Goal: Task Accomplishment & Management: Use online tool/utility

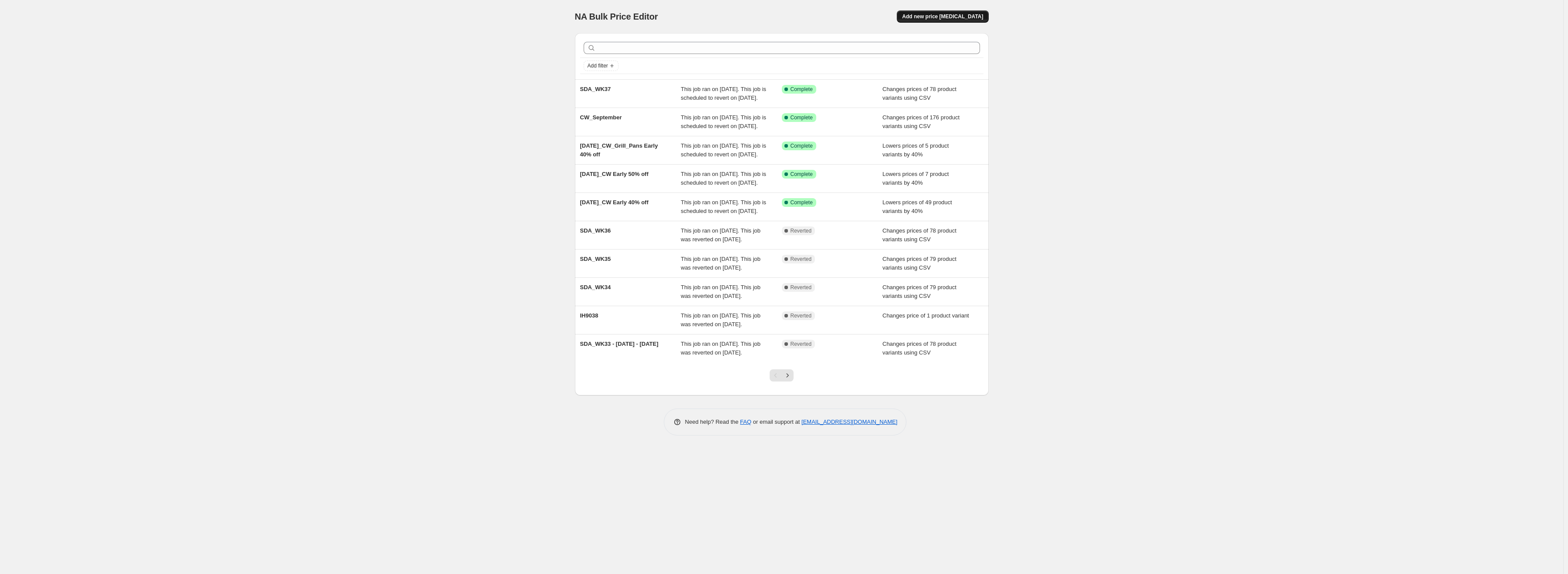
click at [942, 16] on span "Add new price [MEDICAL_DATA]" at bounding box center [942, 16] width 81 height 7
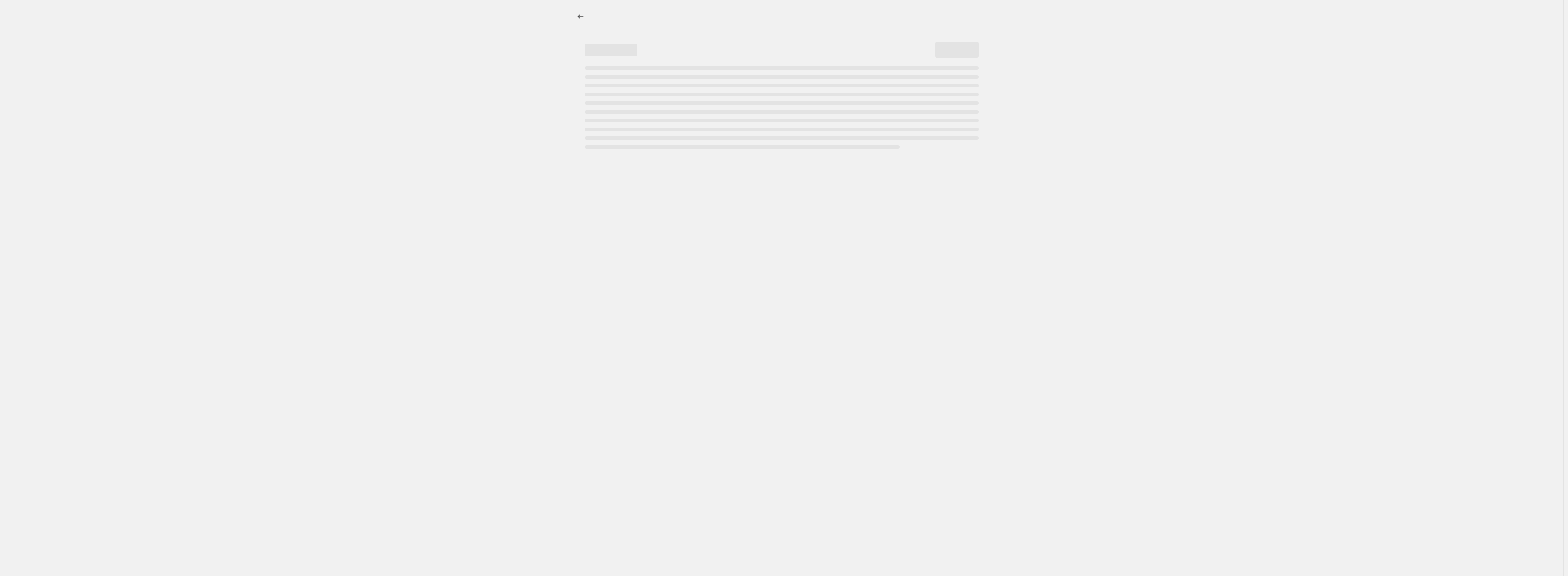
select select "percentage"
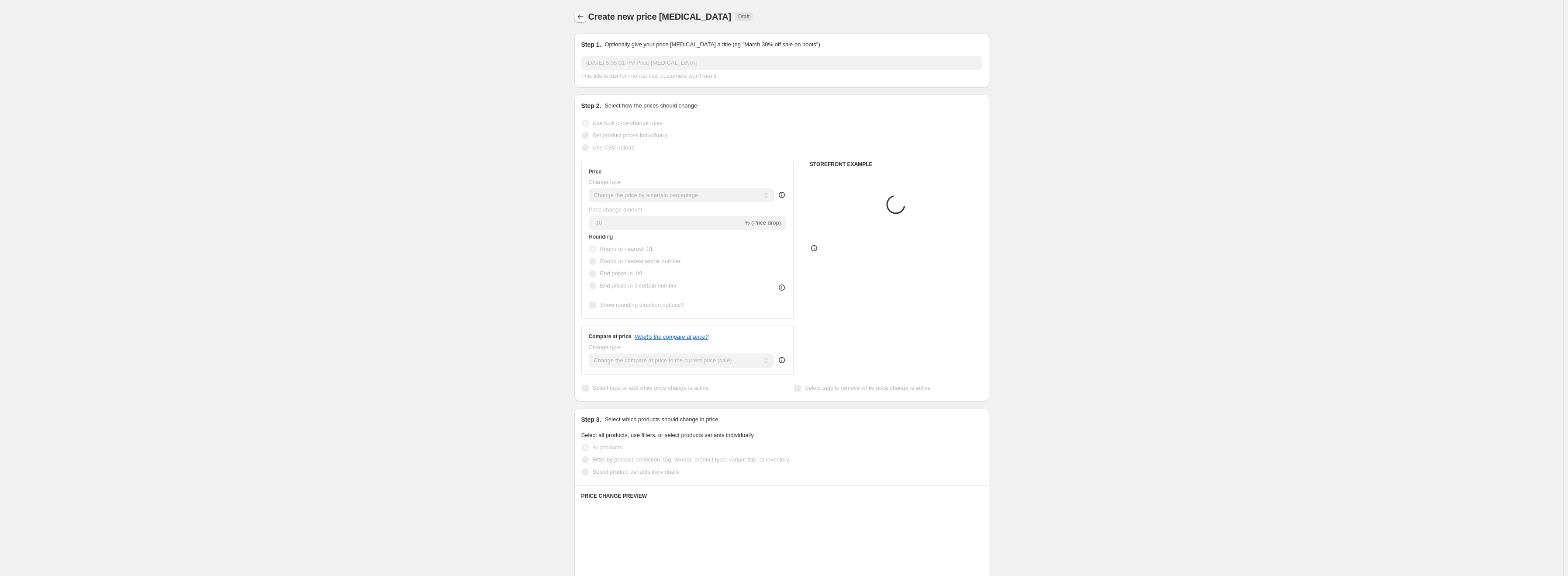
click at [585, 13] on icon "Price change jobs" at bounding box center [580, 16] width 9 height 9
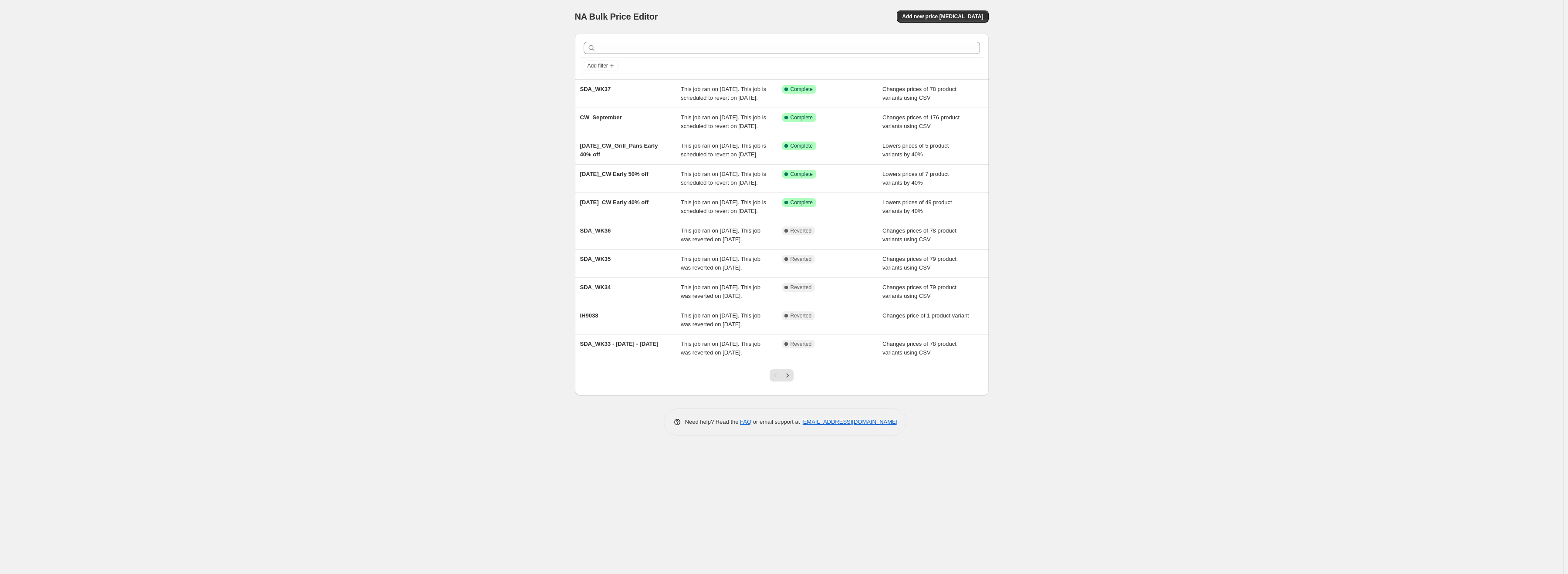
click at [961, 40] on div at bounding box center [782, 48] width 404 height 19
click at [957, 22] on button "Add new price [MEDICAL_DATA]" at bounding box center [942, 16] width 91 height 12
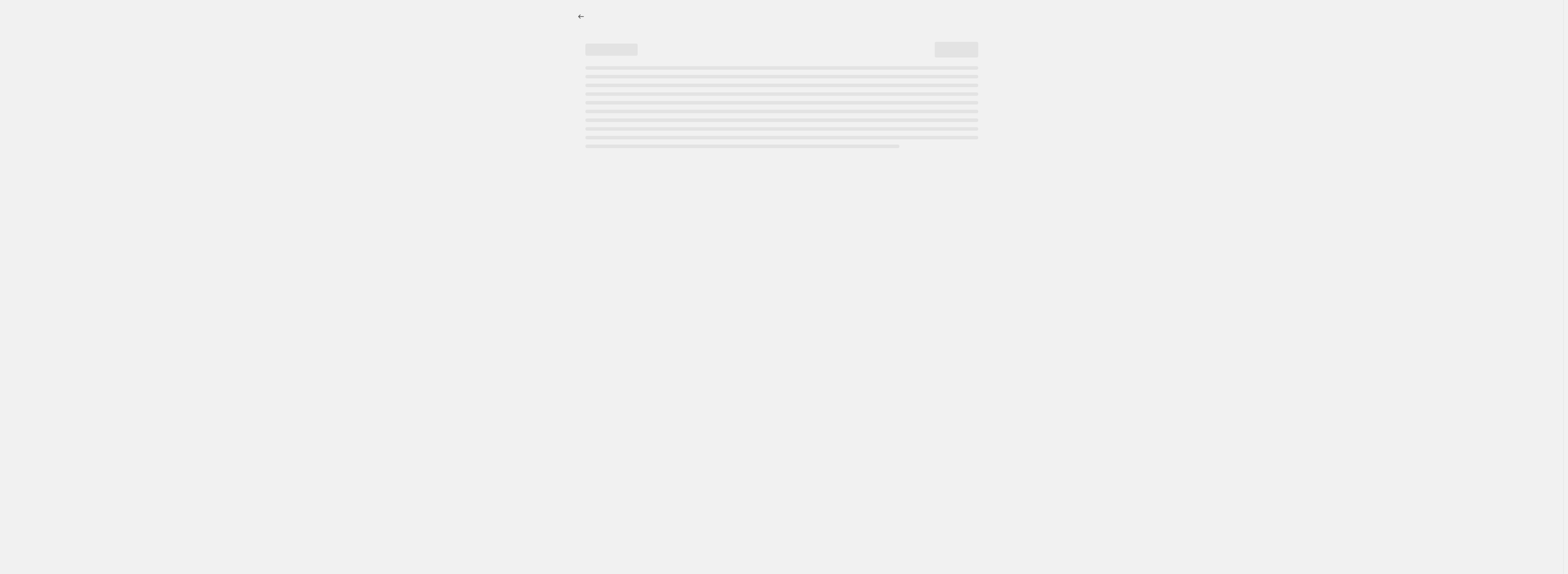
select select "percentage"
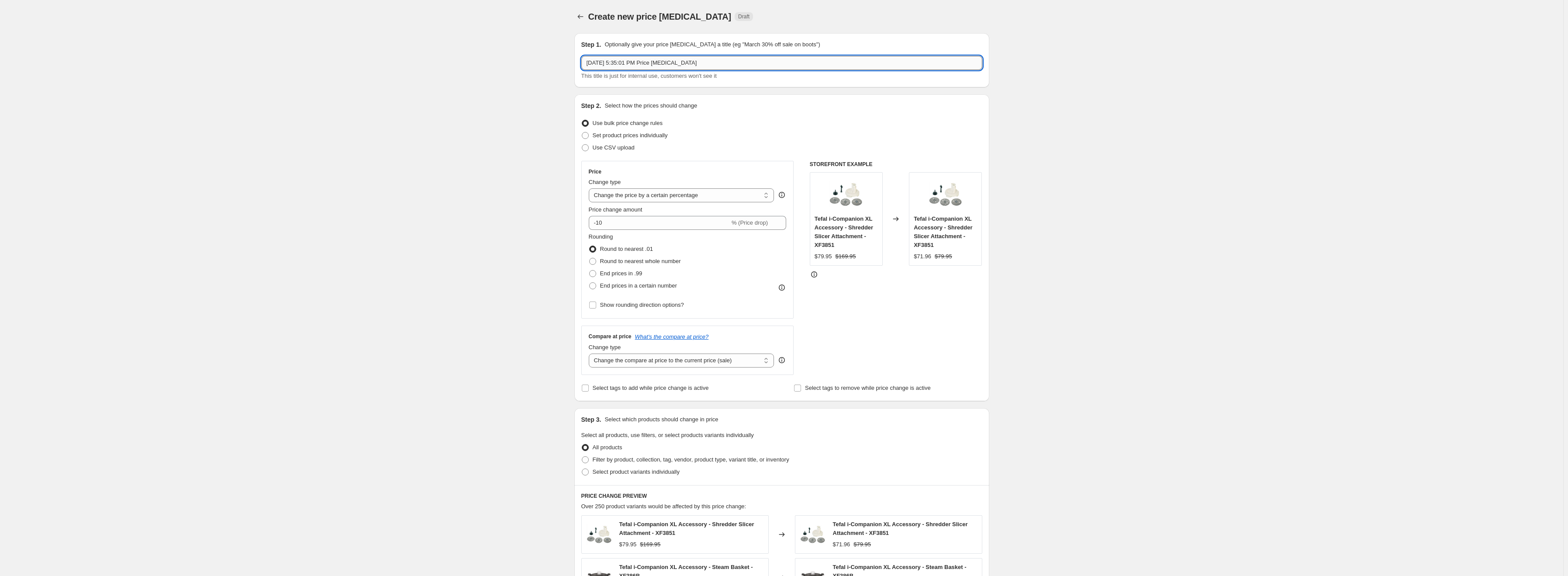
click at [638, 62] on input "[DATE] 5:35:01 PM Price [MEDICAL_DATA]" at bounding box center [782, 62] width 401 height 14
type input "SDA_WK38"
click at [622, 149] on span "Use CSV upload" at bounding box center [614, 147] width 42 height 7
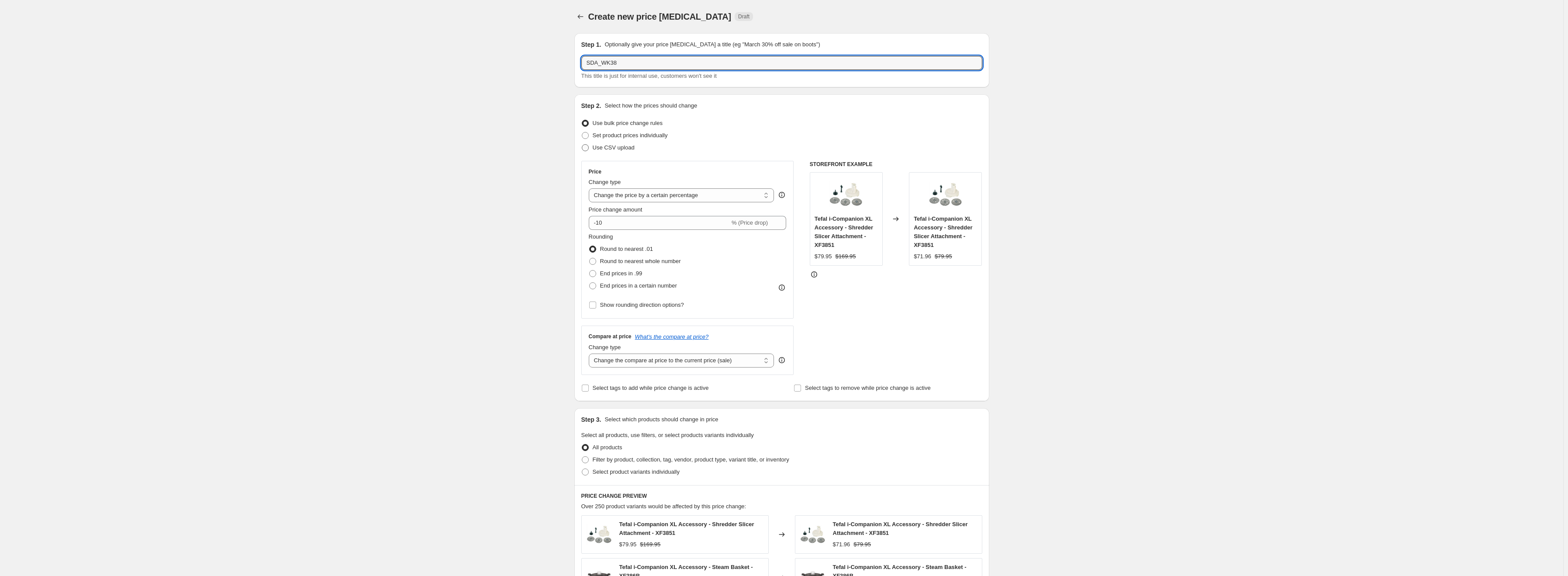
click at [582, 145] on input "Use CSV upload" at bounding box center [582, 144] width 1 height 1
radio input "true"
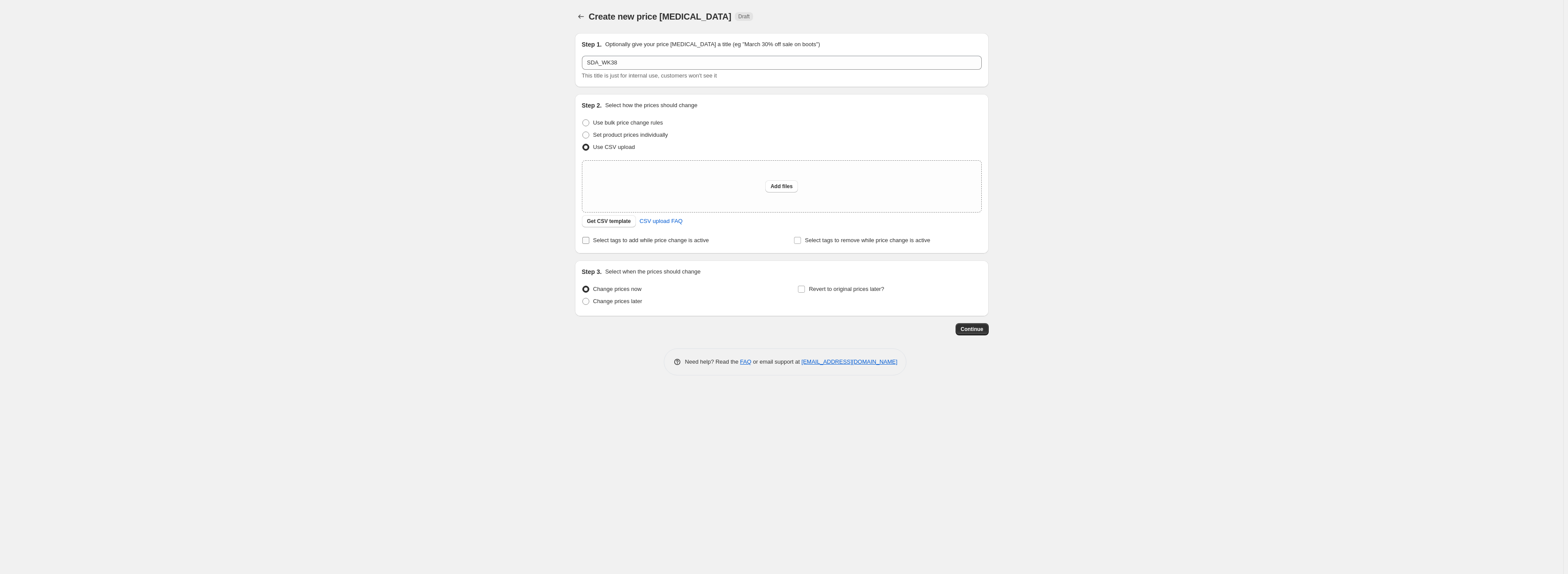
click at [656, 241] on span "Select tags to add while price change is active" at bounding box center [650, 240] width 116 height 7
click at [589, 241] on input "Select tags to add while price change is active" at bounding box center [586, 240] width 7 height 7
checkbox input "true"
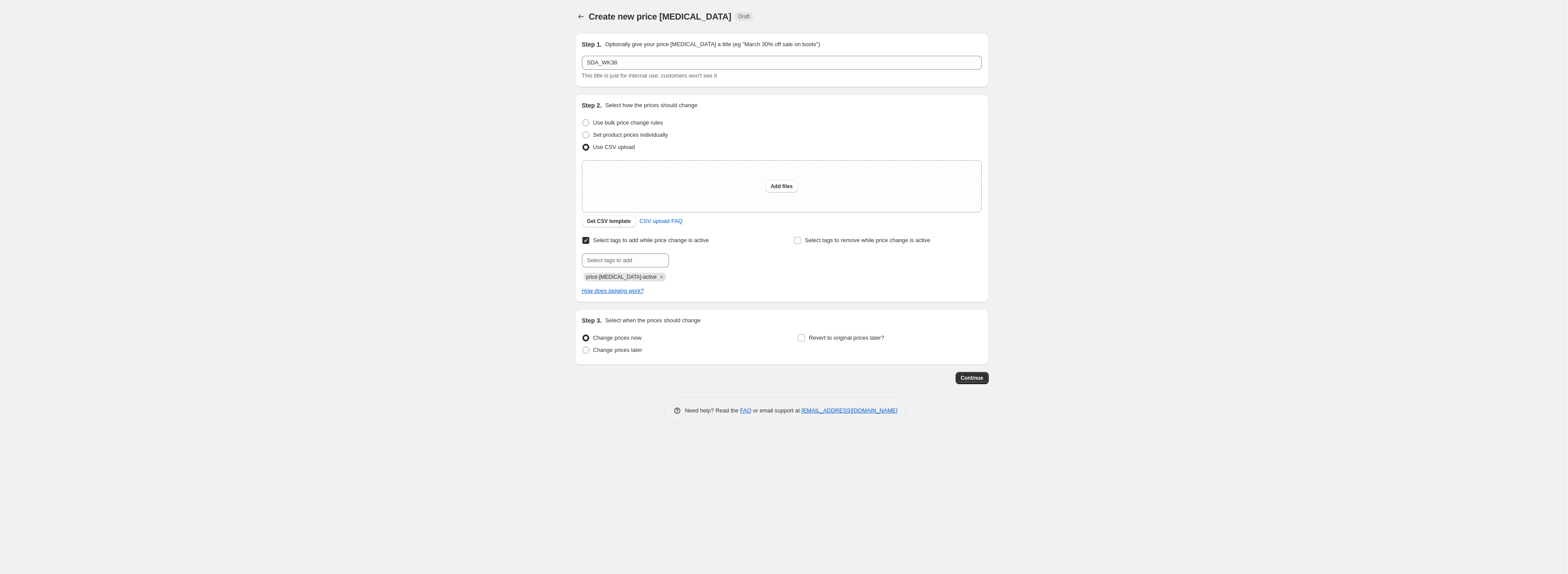
click at [620, 282] on div "Select tags to add while price change is active Submit price-[MEDICAL_DATA]-act…" at bounding box center [782, 264] width 400 height 61
click at [620, 279] on span "price-[MEDICAL_DATA]-active" at bounding box center [622, 276] width 71 height 6
copy span "price-[MEDICAL_DATA]-active"
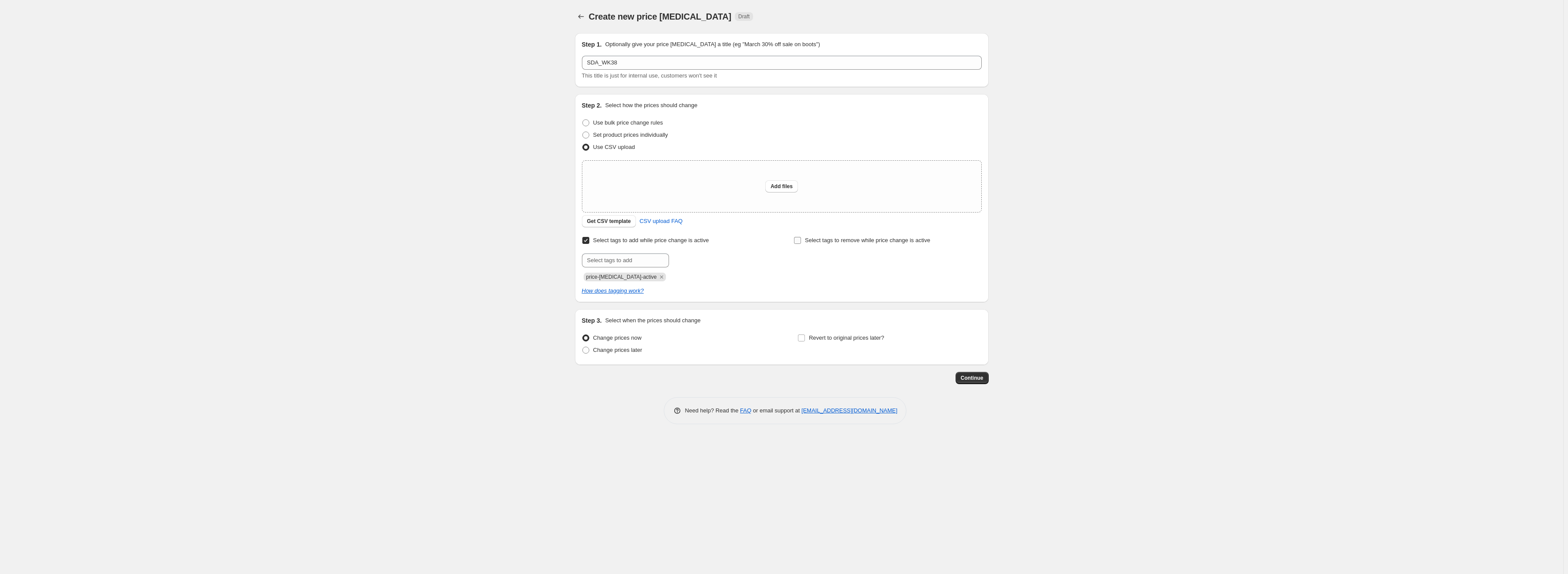
click at [839, 241] on span "Select tags to remove while price change is active" at bounding box center [867, 240] width 125 height 7
click at [801, 241] on input "Select tags to remove while price change is active" at bounding box center [797, 240] width 7 height 7
checkbox input "true"
click at [818, 258] on input "text" at bounding box center [837, 260] width 87 height 14
paste input "price-[MEDICAL_DATA]-active"
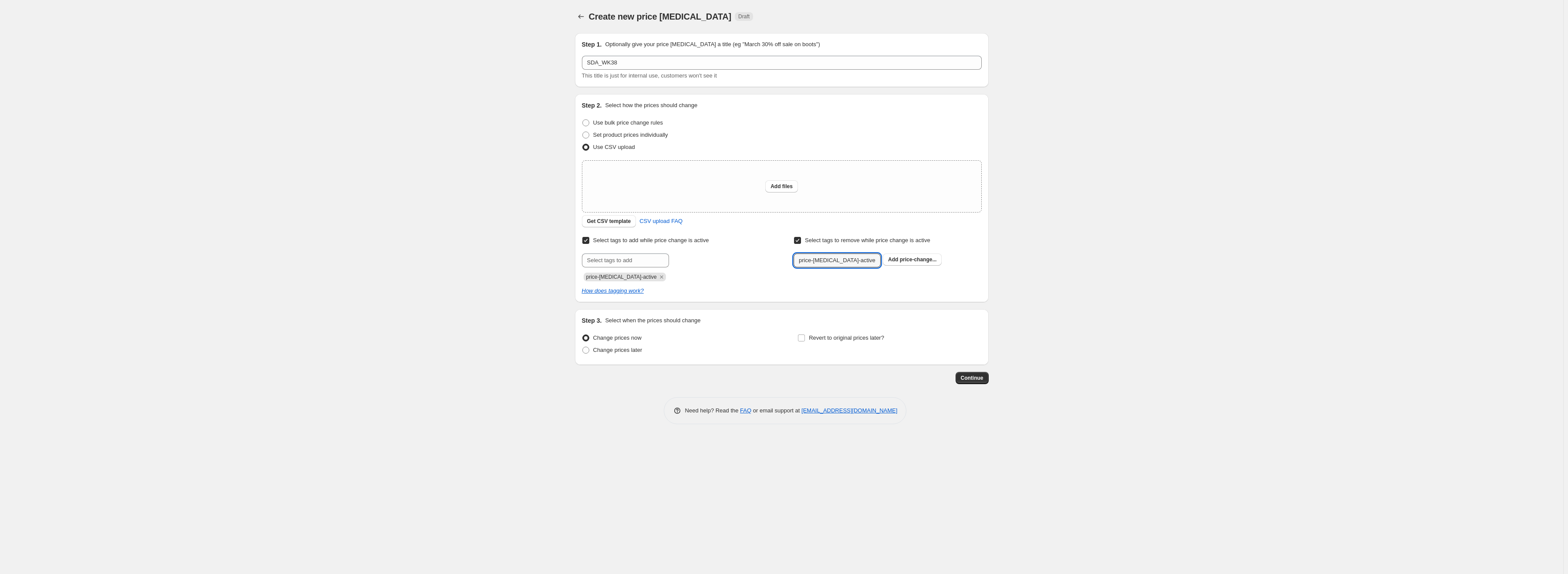
type input "price-[MEDICAL_DATA]-active"
click at [910, 259] on span "price-change..." at bounding box center [918, 259] width 37 height 6
click at [600, 351] on span "Change prices later" at bounding box center [617, 350] width 49 height 7
click at [583, 347] on input "Change prices later" at bounding box center [583, 347] width 1 height 1
radio input "true"
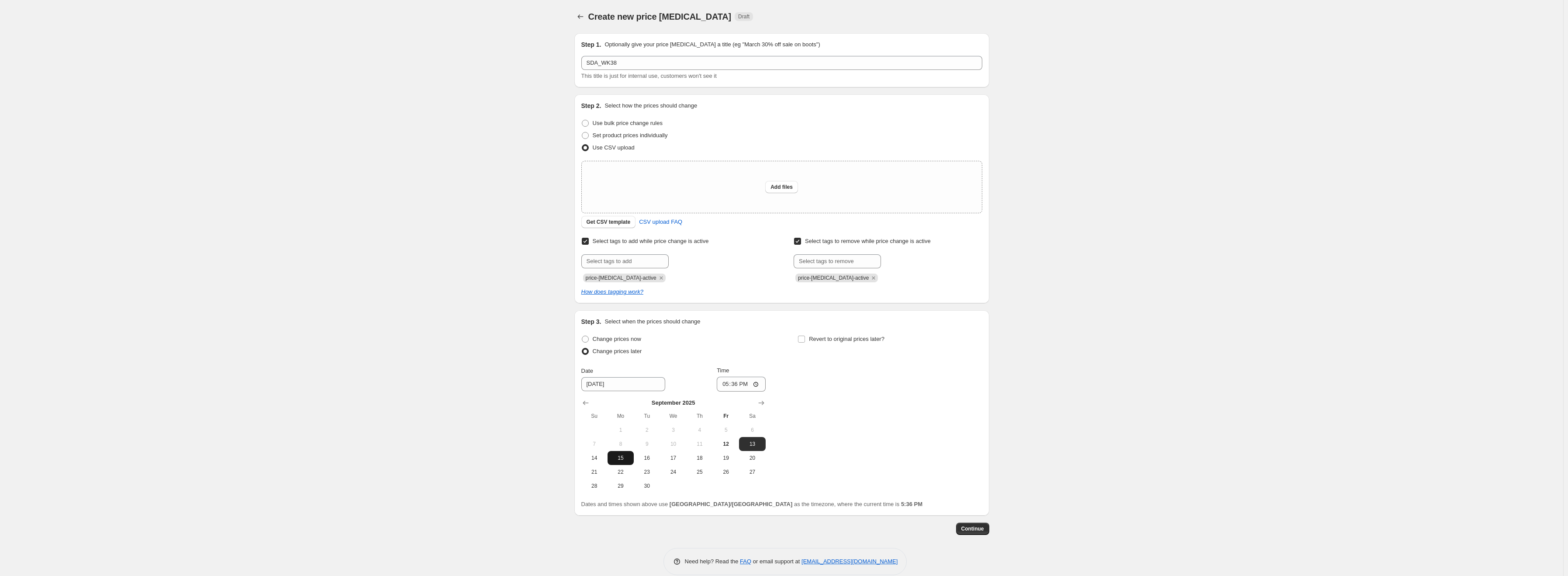
click at [618, 453] on button "15" at bounding box center [621, 457] width 26 height 14
type input "[DATE]"
click at [728, 383] on input "17:36" at bounding box center [741, 384] width 49 height 15
click at [735, 383] on input "00:02" at bounding box center [741, 384] width 49 height 15
type input "00:03"
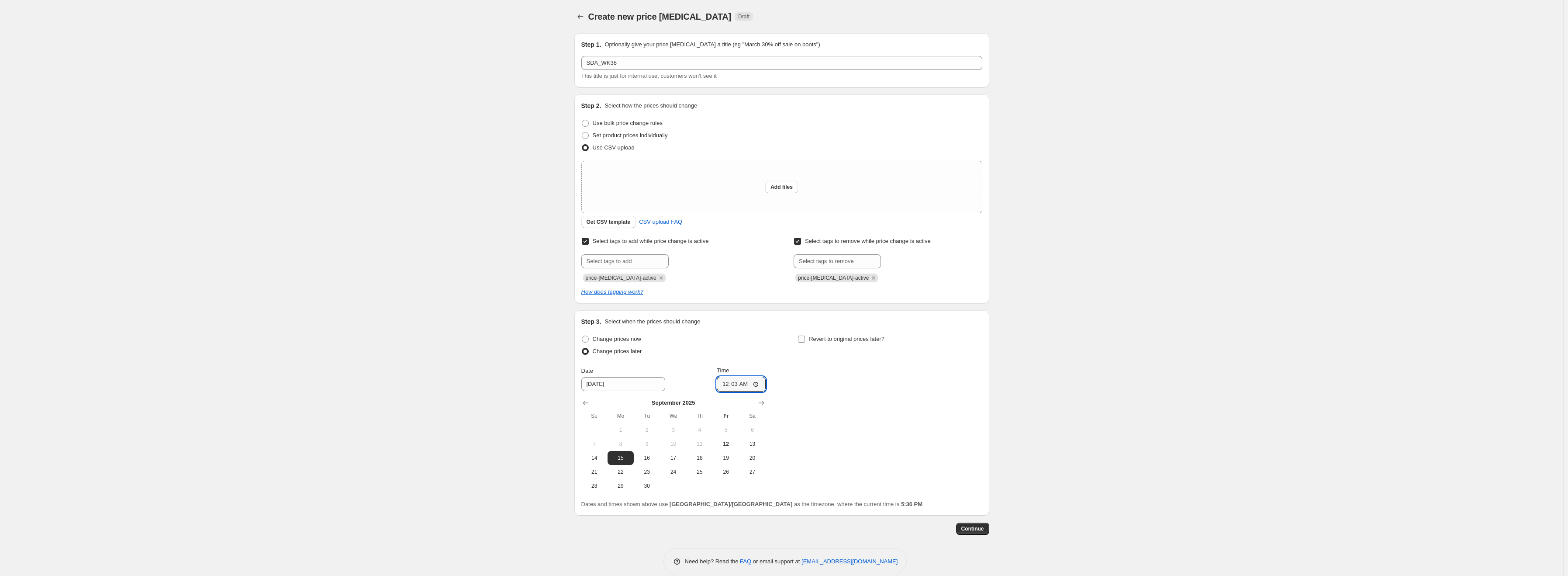
click at [864, 338] on span "Revert to original prices later?" at bounding box center [846, 339] width 75 height 7
click at [805, 338] on input "Revert to original prices later?" at bounding box center [801, 339] width 7 height 7
checkbox input "true"
click at [813, 470] on span "21" at bounding box center [810, 472] width 19 height 7
type input "[DATE]"
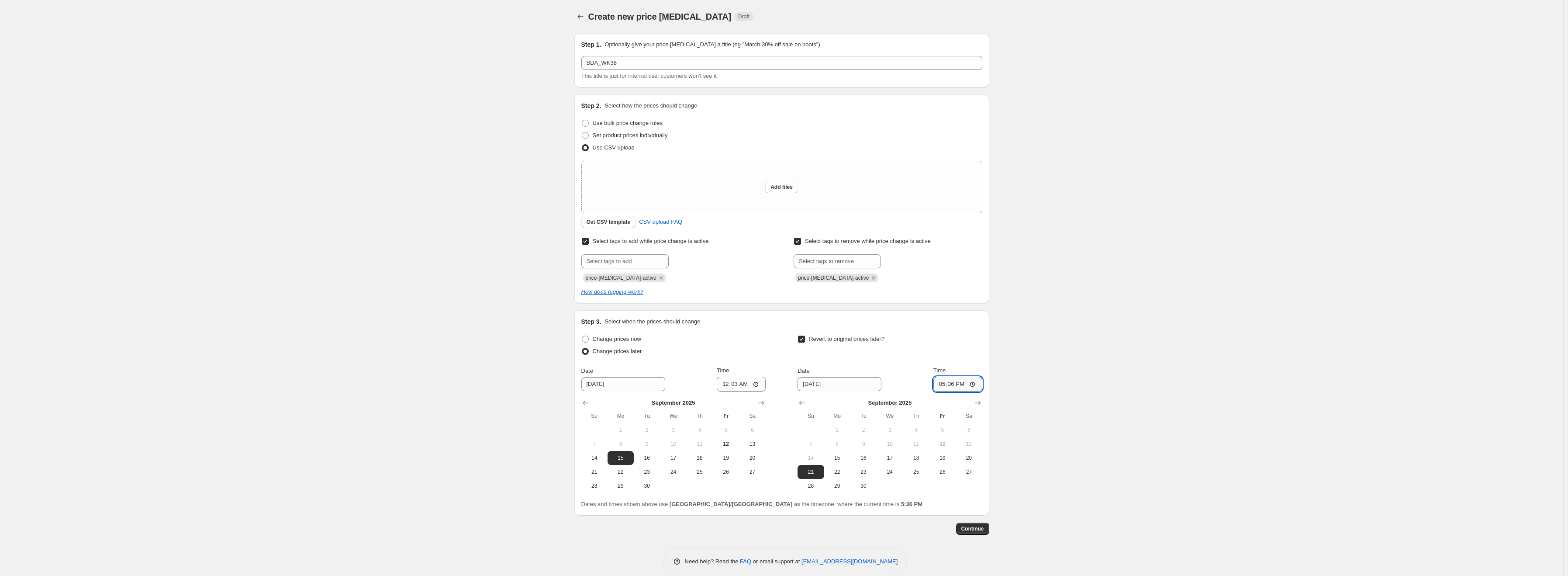
click at [945, 381] on input "17:36" at bounding box center [958, 384] width 49 height 15
type input "23:59"
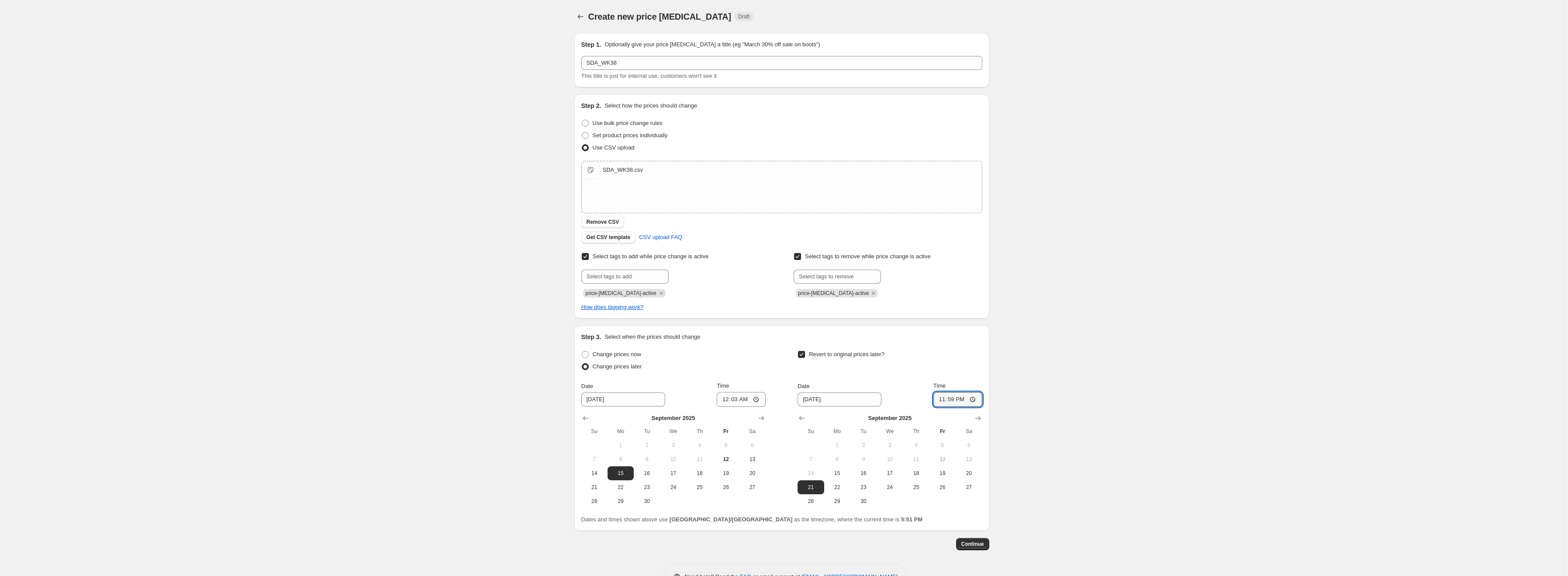
click at [1055, 436] on div "Create new price [MEDICAL_DATA]. This page is ready Create new price [MEDICAL_D…" at bounding box center [781, 301] width 1563 height 604
click at [975, 541] on span "Continue" at bounding box center [973, 544] width 23 height 7
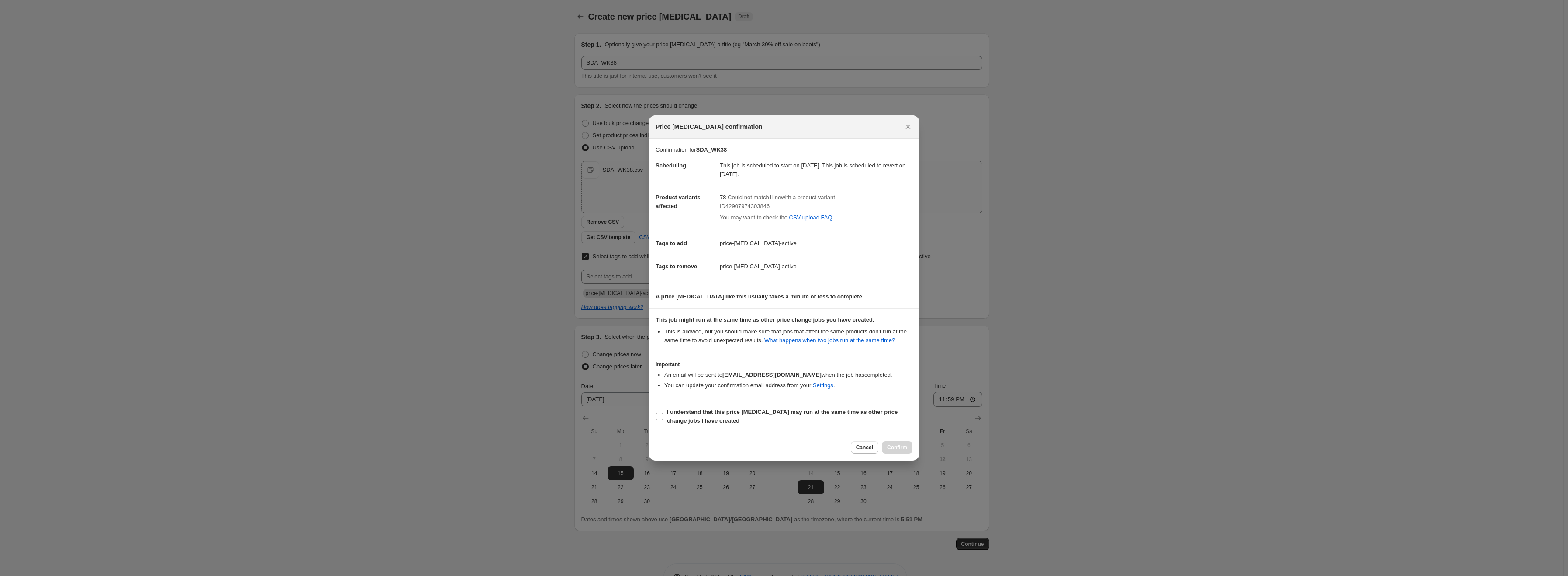
click at [765, 404] on section "I understand that this price [MEDICAL_DATA] may run at the same time as other p…" at bounding box center [783, 416] width 271 height 35
click at [775, 409] on b "I understand that this price [MEDICAL_DATA] may run at the same time as other p…" at bounding box center [782, 416] width 231 height 15
click at [663, 413] on input "I understand that this price [MEDICAL_DATA] may run at the same time as other p…" at bounding box center [660, 416] width 7 height 7
checkbox input "true"
click at [902, 444] on button "Confirm" at bounding box center [897, 448] width 31 height 12
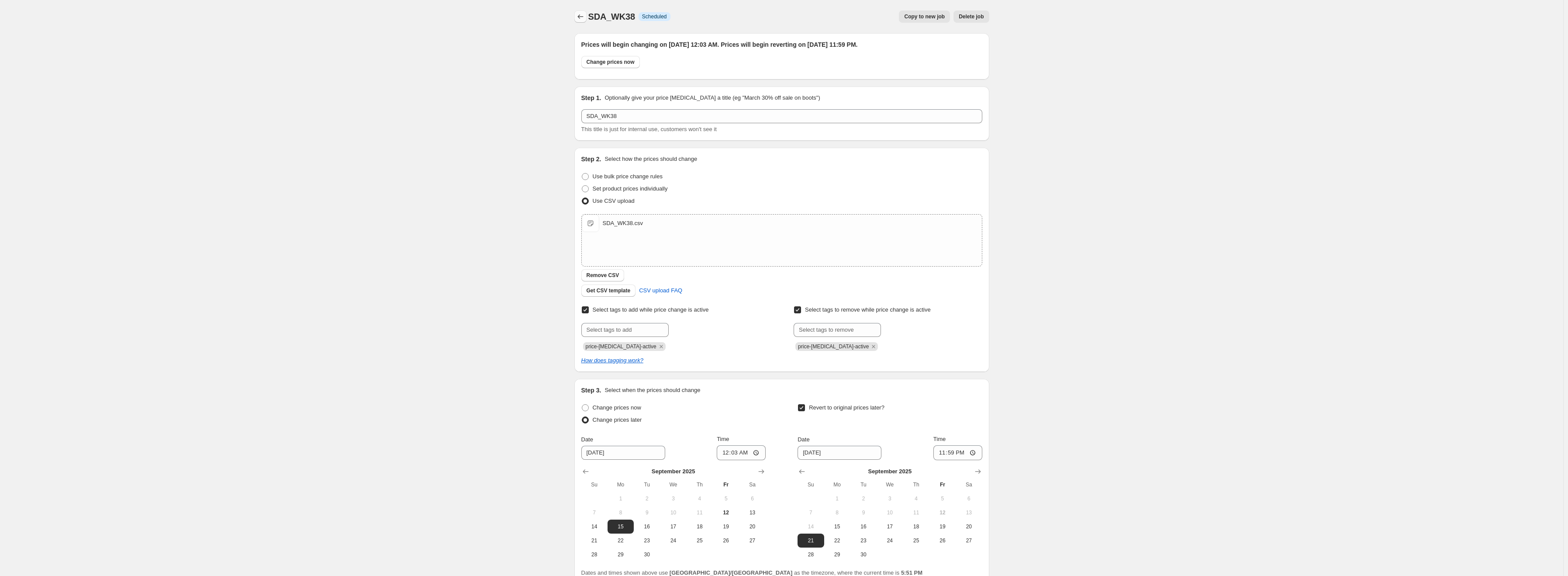
click at [582, 19] on icon "Price change jobs" at bounding box center [580, 16] width 9 height 9
